Goal: Information Seeking & Learning: Learn about a topic

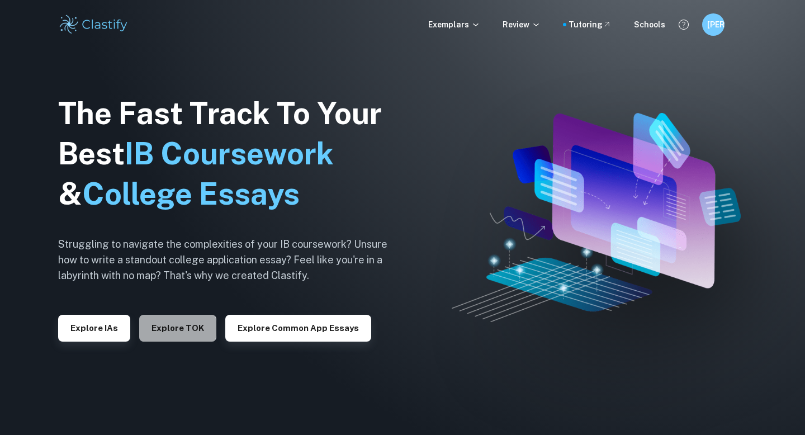
click at [172, 328] on button "Explore TOK" at bounding box center [177, 328] width 77 height 27
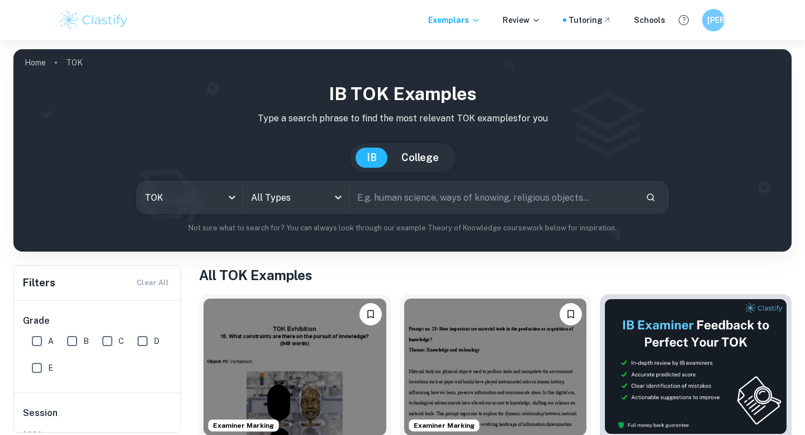
click at [34, 337] on input "A" at bounding box center [37, 341] width 22 height 22
checkbox input "true"
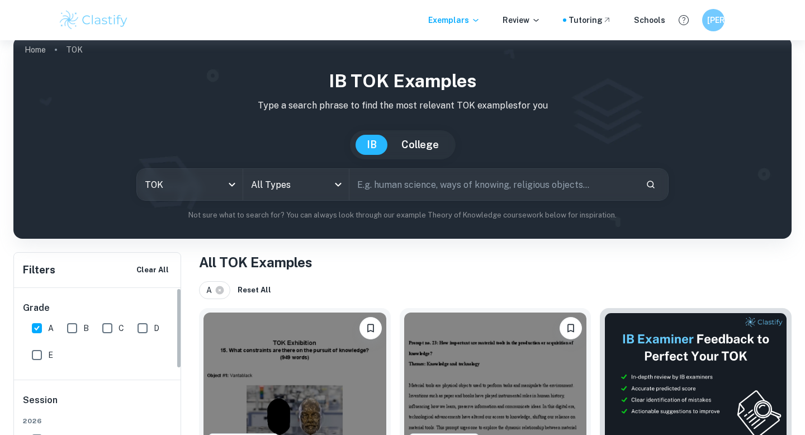
scroll to position [191, 0]
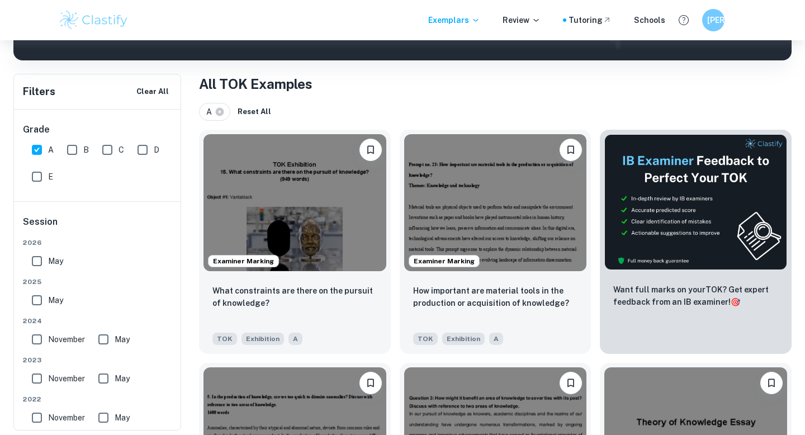
click at [40, 260] on input "May" at bounding box center [37, 261] width 22 height 22
checkbox input "true"
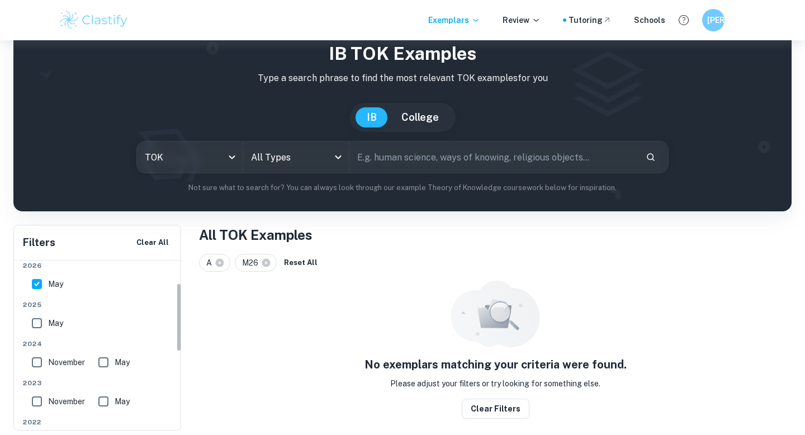
scroll to position [146, 0]
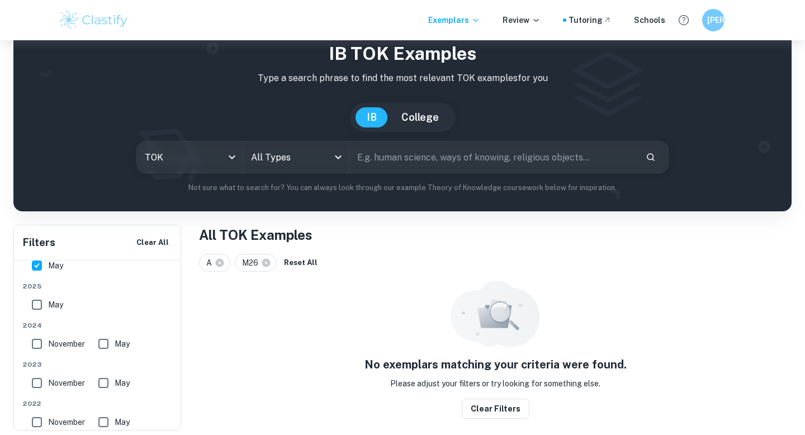
click at [36, 302] on input "May" at bounding box center [37, 304] width 22 height 22
checkbox input "true"
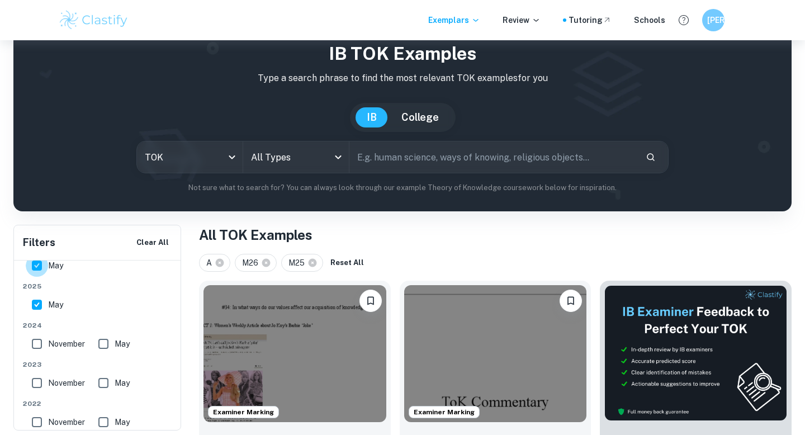
click at [37, 267] on input "May" at bounding box center [37, 265] width 22 height 22
checkbox input "false"
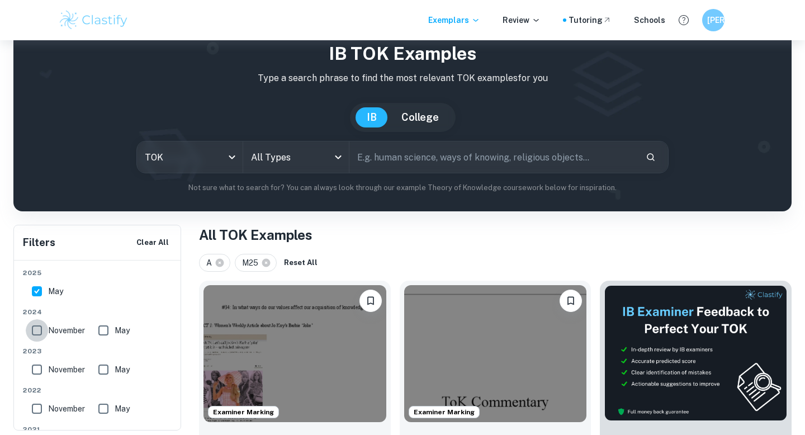
click at [39, 332] on input "November" at bounding box center [37, 330] width 22 height 22
checkbox input "true"
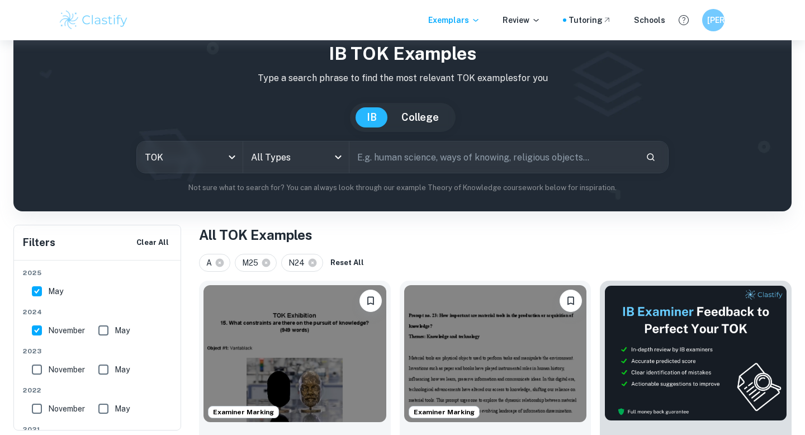
click at [106, 334] on input "May" at bounding box center [103, 330] width 22 height 22
checkbox input "true"
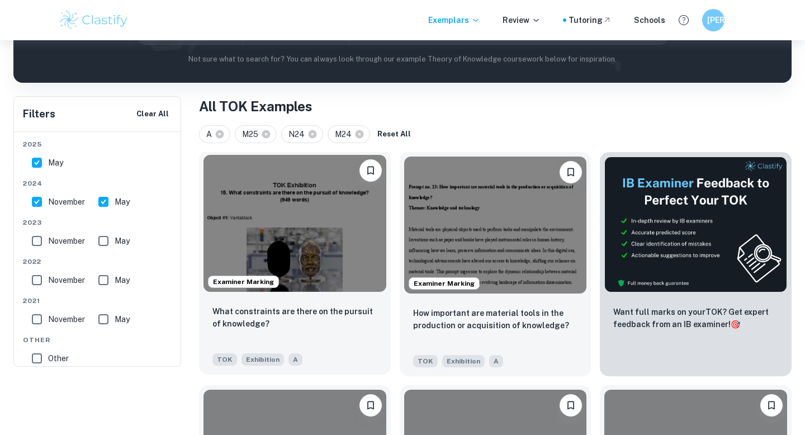
scroll to position [117, 0]
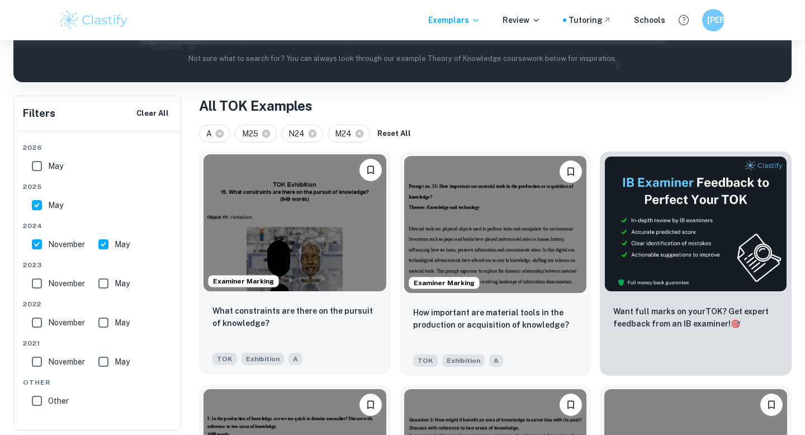
click at [286, 225] on img at bounding box center [294, 222] width 183 height 137
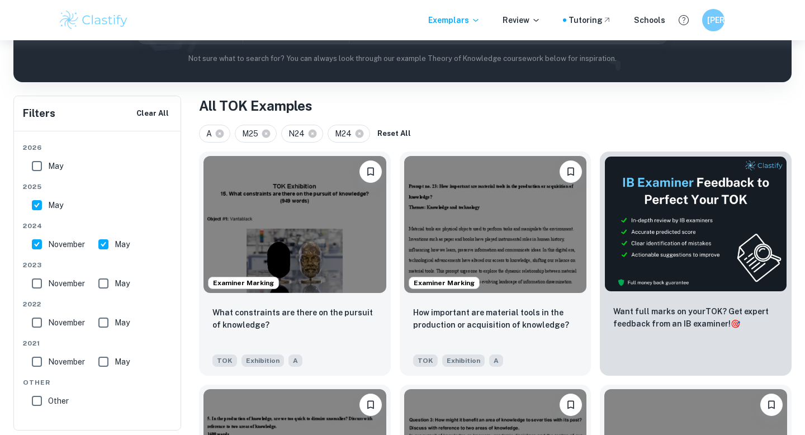
click at [708, 15] on h6 "[PERSON_NAME]" at bounding box center [713, 20] width 13 height 12
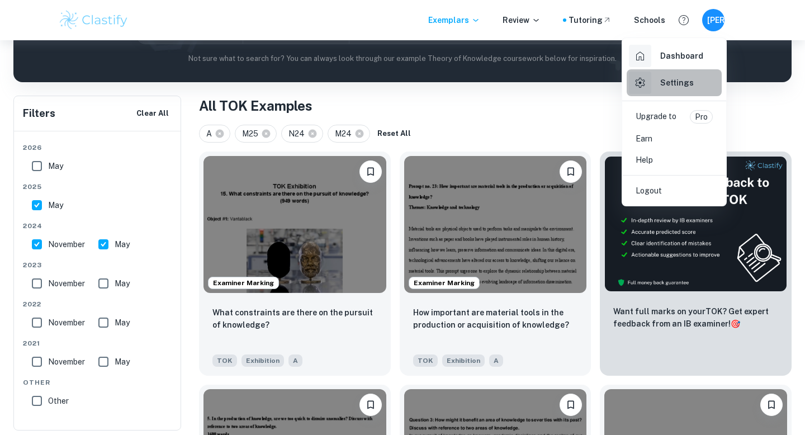
click at [660, 78] on h6 "Settings" at bounding box center [677, 83] width 34 height 12
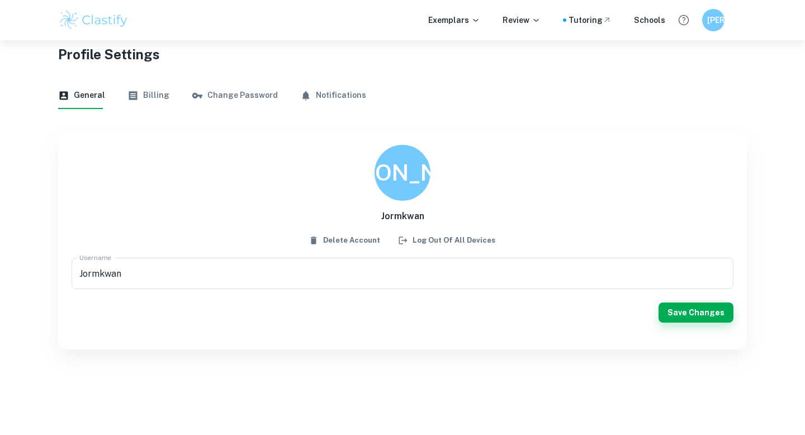
scroll to position [15, 0]
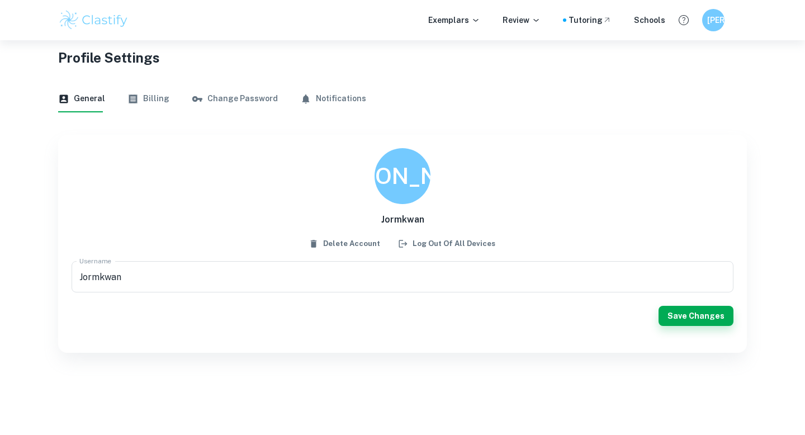
click at [215, 97] on button "Change Password" at bounding box center [235, 98] width 86 height 27
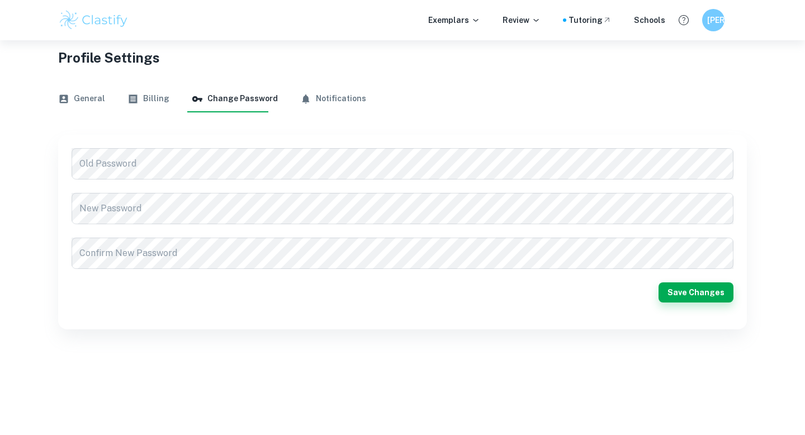
click at [87, 91] on button "General" at bounding box center [81, 98] width 47 height 27
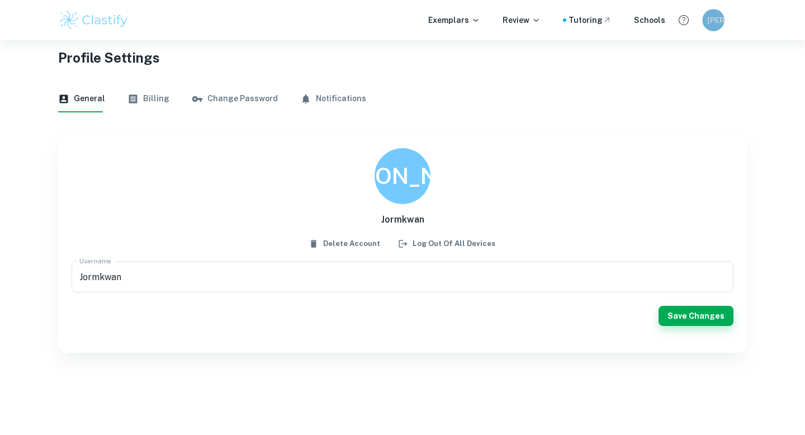
click at [712, 17] on h6 "[PERSON_NAME]" at bounding box center [713, 20] width 13 height 12
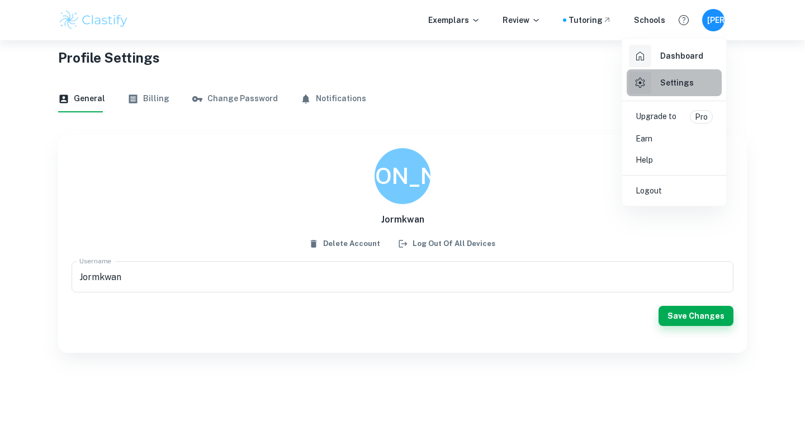
click at [656, 82] on div "Settings" at bounding box center [661, 83] width 65 height 22
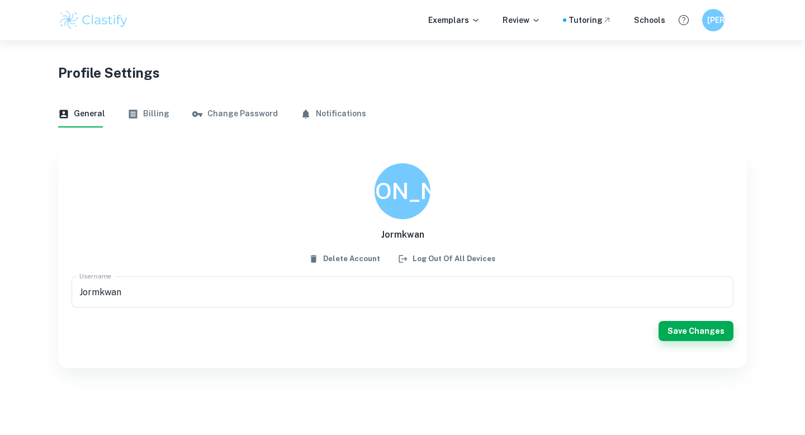
click at [146, 110] on button "Billing" at bounding box center [148, 114] width 42 height 27
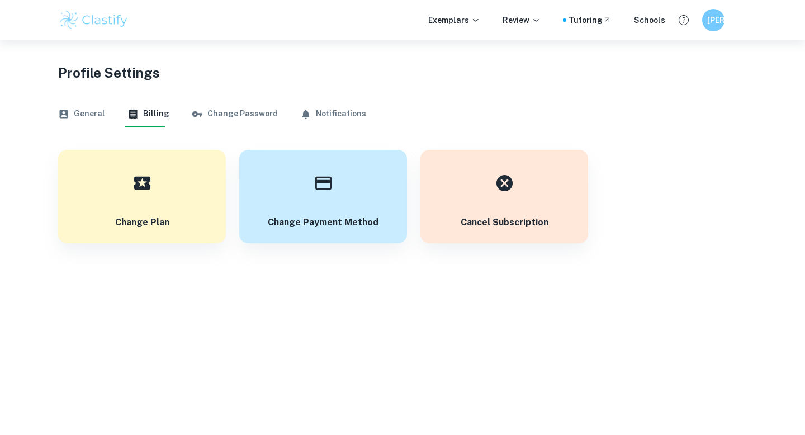
click at [77, 110] on button "General" at bounding box center [81, 114] width 47 height 27
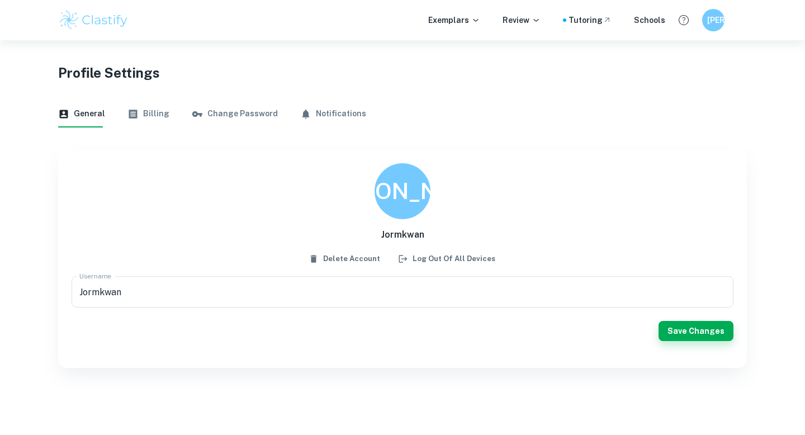
click at [386, 229] on h6 "Jormkwan" at bounding box center [402, 234] width 43 height 13
click at [392, 203] on h6 "[PERSON_NAME]" at bounding box center [402, 191] width 184 height 35
click at [711, 15] on h6 "[PERSON_NAME]" at bounding box center [712, 20] width 13 height 13
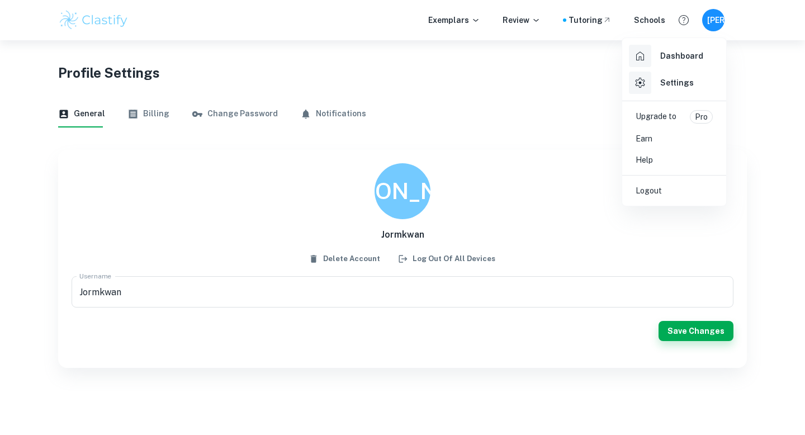
click at [586, 245] on div at bounding box center [402, 217] width 805 height 435
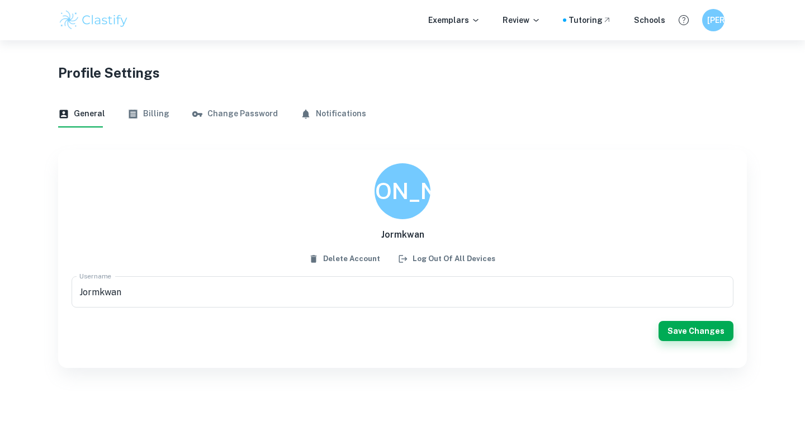
click at [219, 110] on button "Change Password" at bounding box center [235, 114] width 86 height 27
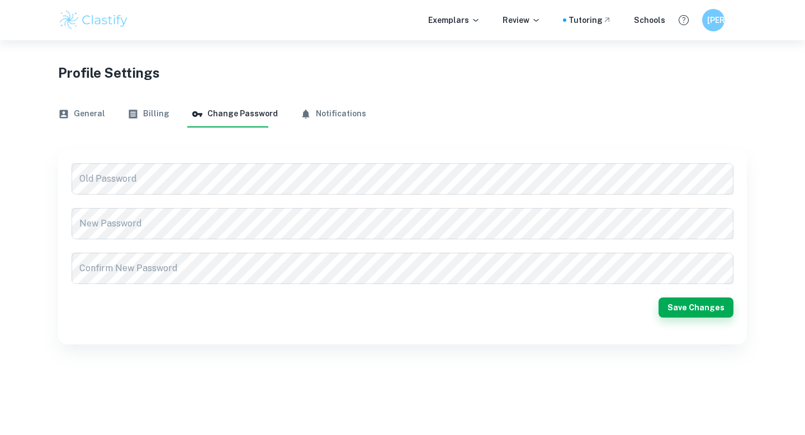
click at [157, 108] on button "Billing" at bounding box center [148, 114] width 42 height 27
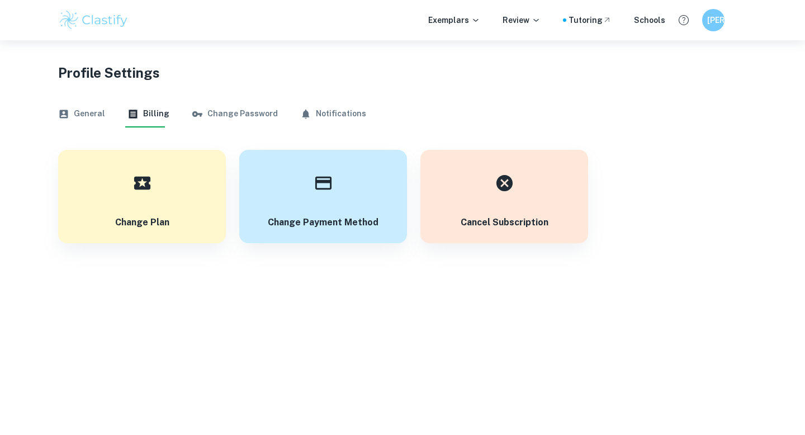
click at [44, 113] on div "Profile Settings General Billing Change Password Notifications Change Plan Chan…" at bounding box center [402, 141] width 805 height 203
click at [74, 113] on button "General" at bounding box center [81, 114] width 47 height 27
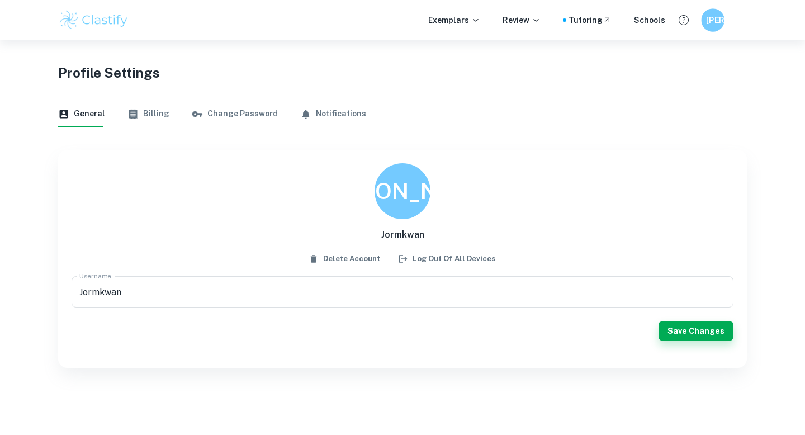
click at [721, 18] on div "[PERSON_NAME]" at bounding box center [712, 19] width 23 height 23
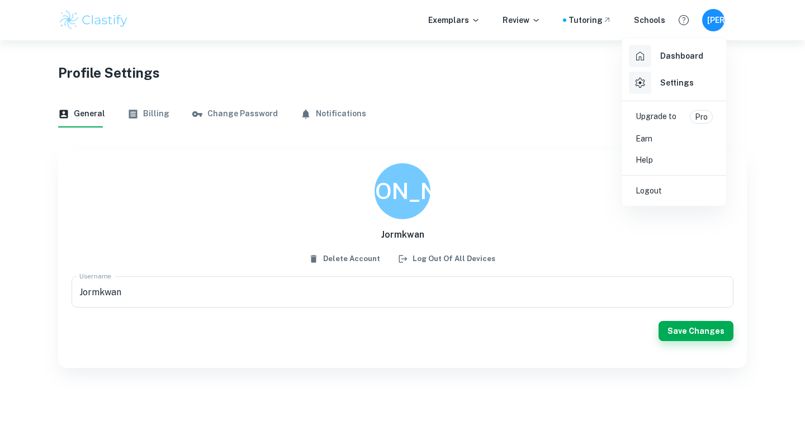
click at [733, 84] on div at bounding box center [402, 217] width 805 height 435
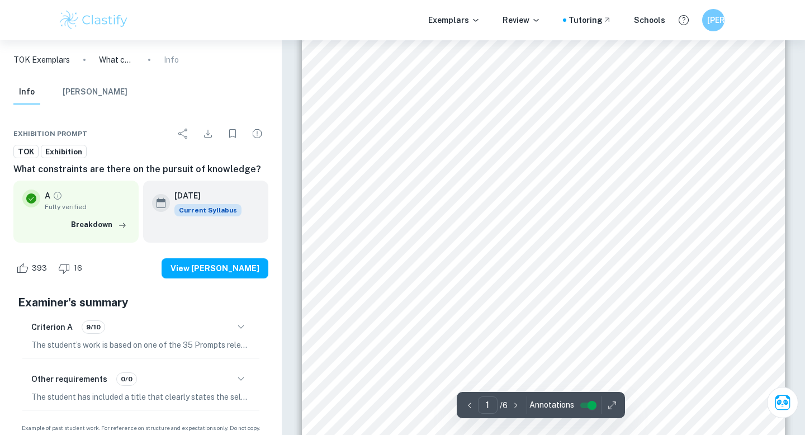
scroll to position [222, 0]
drag, startPoint x: 662, startPoint y: 194, endPoint x: 379, endPoint y: 120, distance: 292.2
click at [379, 120] on div "TOK Exhibition 15. What constraints are there on the pursuit of knowledge? (949…" at bounding box center [543, 141] width 483 height 625
click at [389, 140] on span "My first object is Vantablack, a black pigment developed in 2014 by the British" at bounding box center [609, 140] width 445 height 9
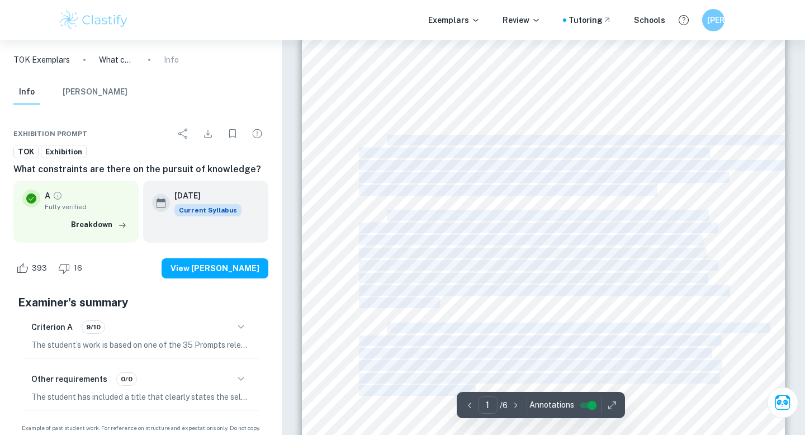
drag, startPoint x: 388, startPoint y: 139, endPoint x: 687, endPoint y: 199, distance: 304.9
click at [687, 199] on div "TOK Exhibition 15. What constraints are there on the pursuit of knowledge? (949…" at bounding box center [543, 141] width 483 height 625
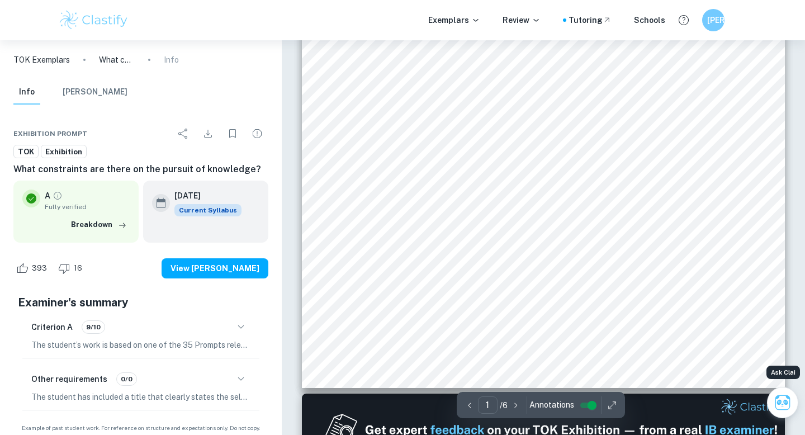
scroll to position [289, 0]
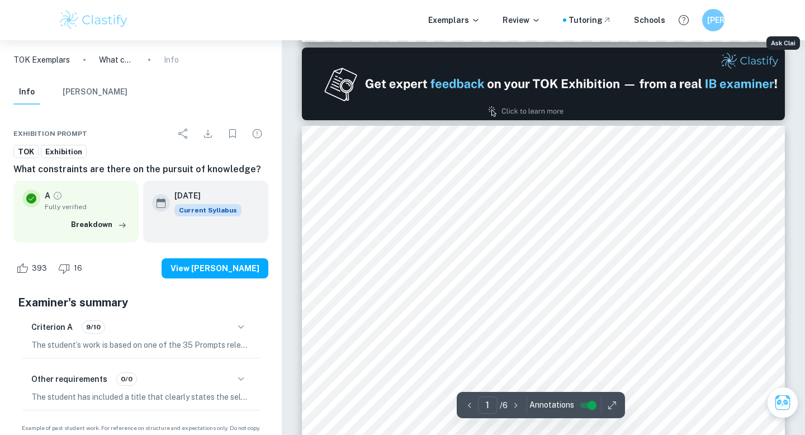
type input "2"
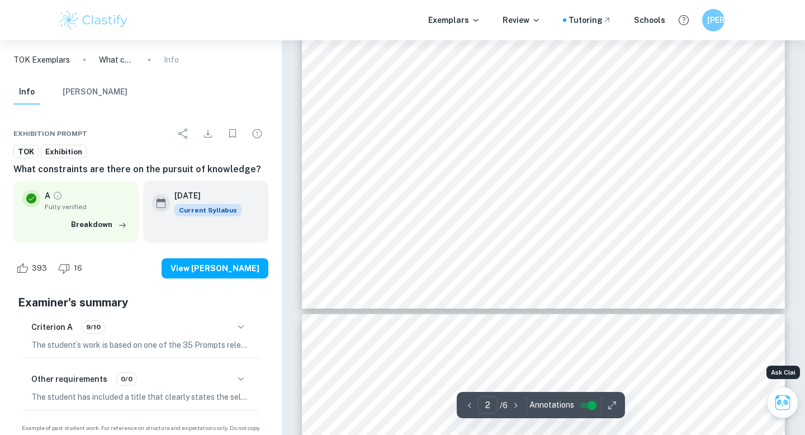
scroll to position [1087, 0]
